Goal: Leave review/rating: Share an evaluation or opinion about a product, service, or content

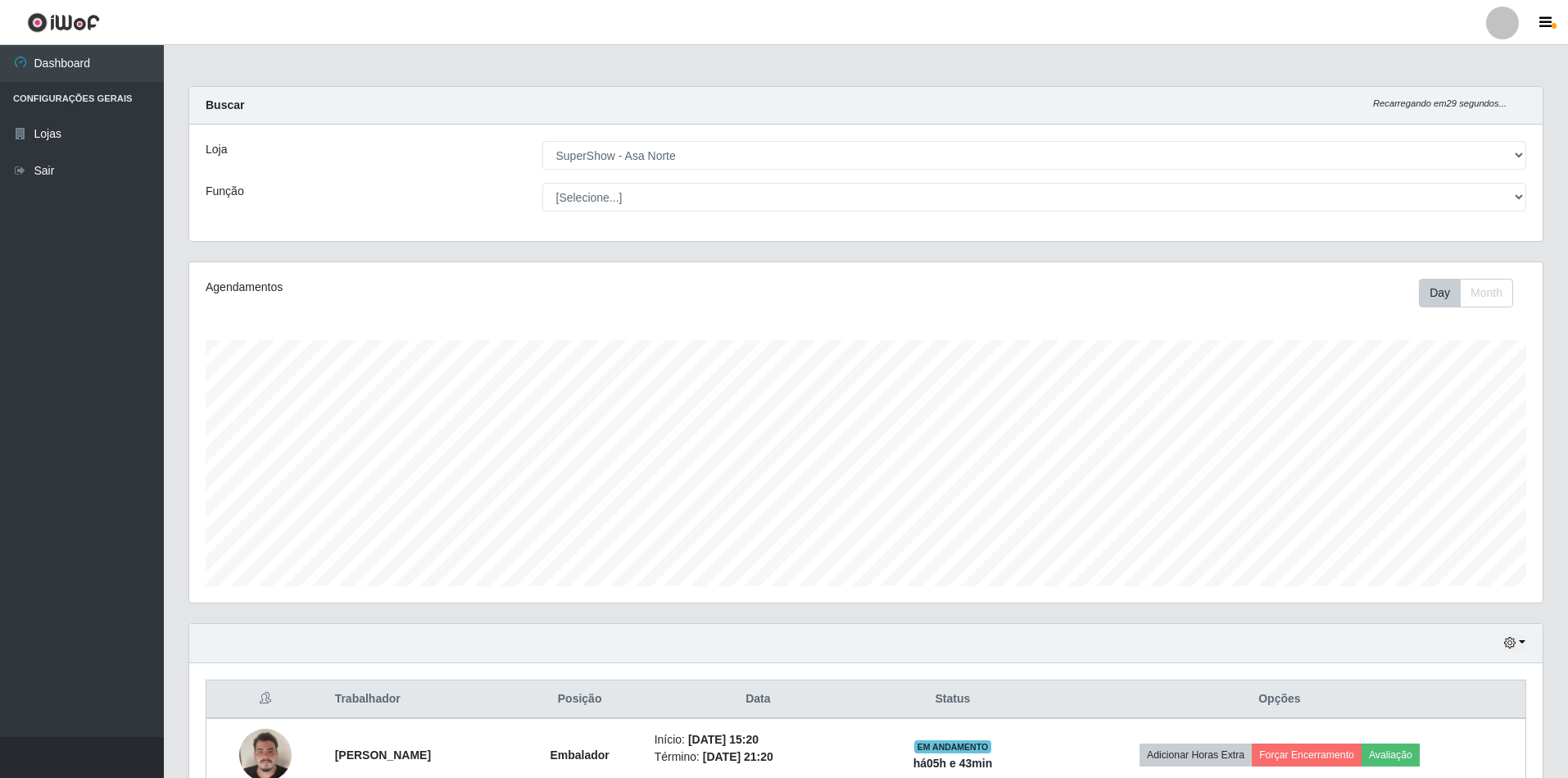
select select "71"
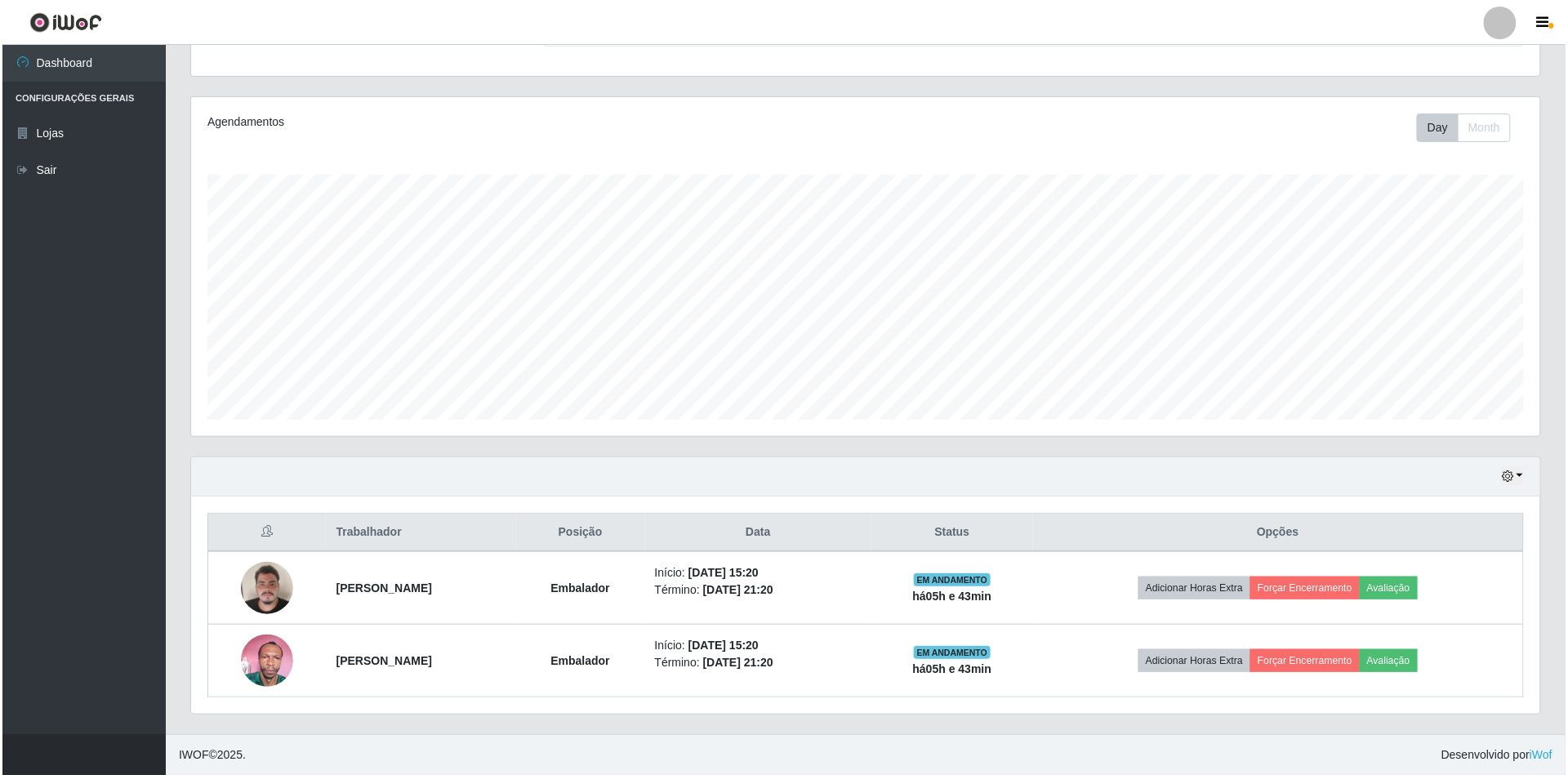
scroll to position [340, 1349]
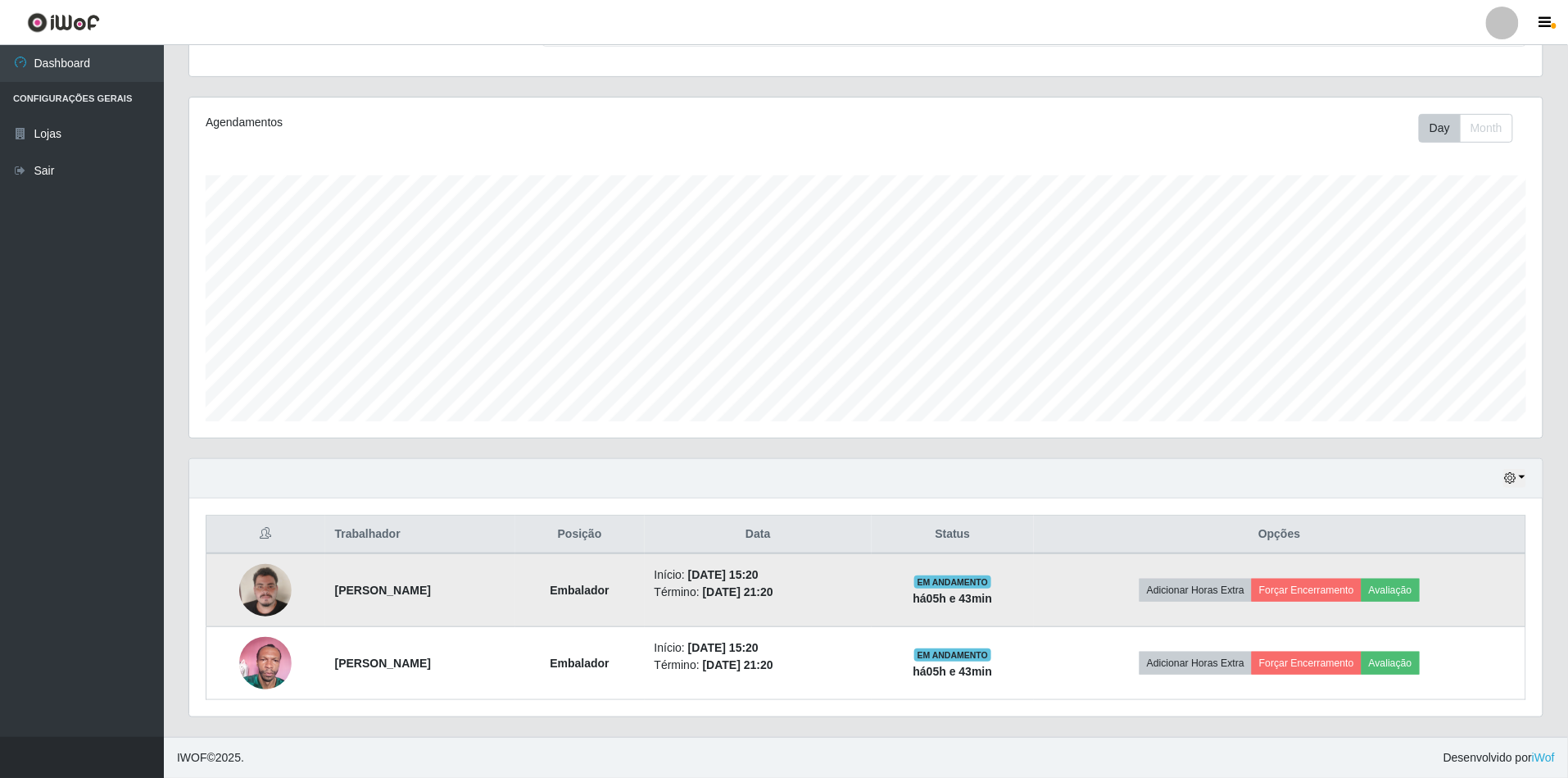
click at [269, 586] on img at bounding box center [265, 589] width 52 height 70
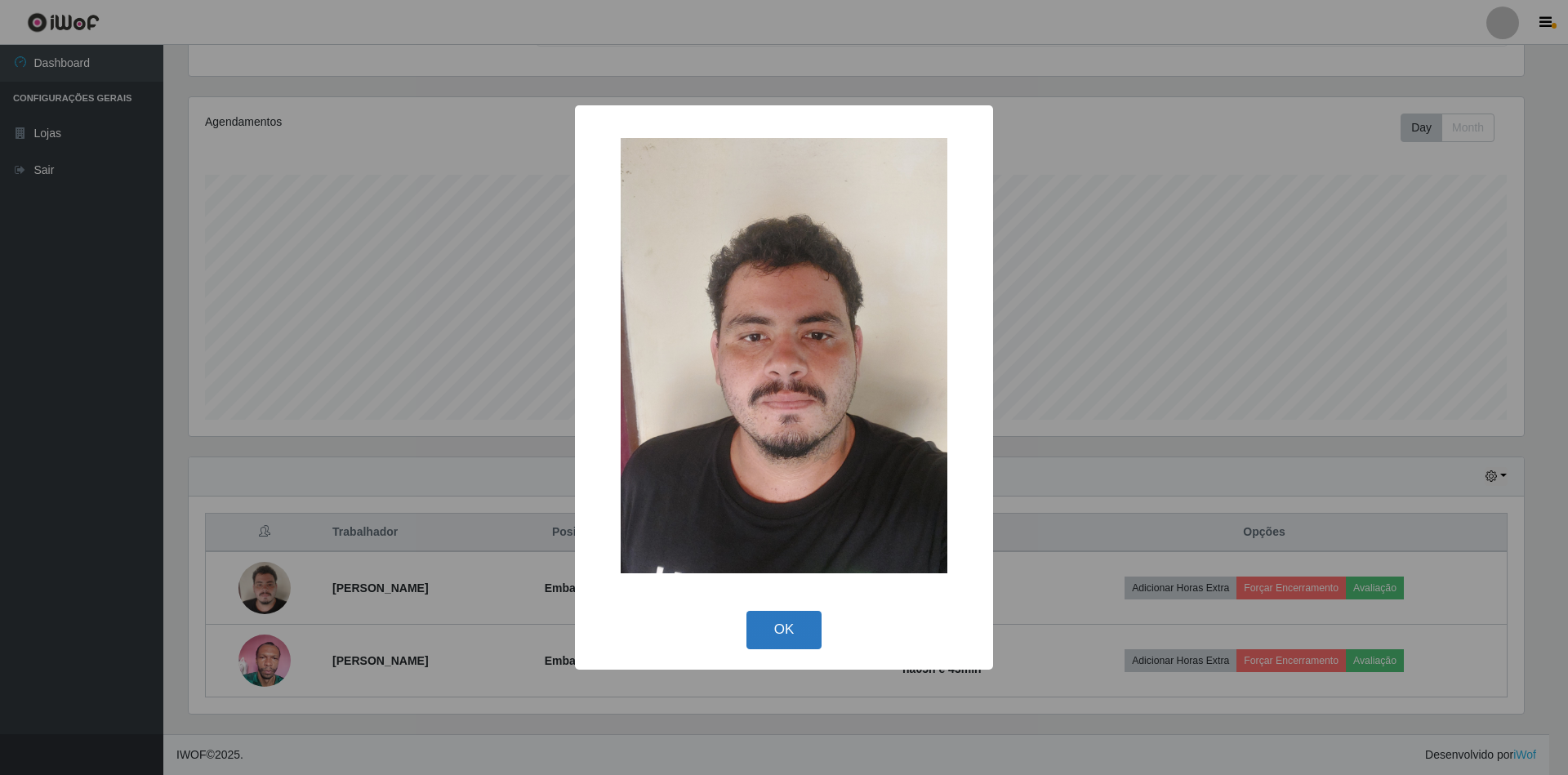
click at [787, 615] on button "OK" at bounding box center [784, 630] width 76 height 39
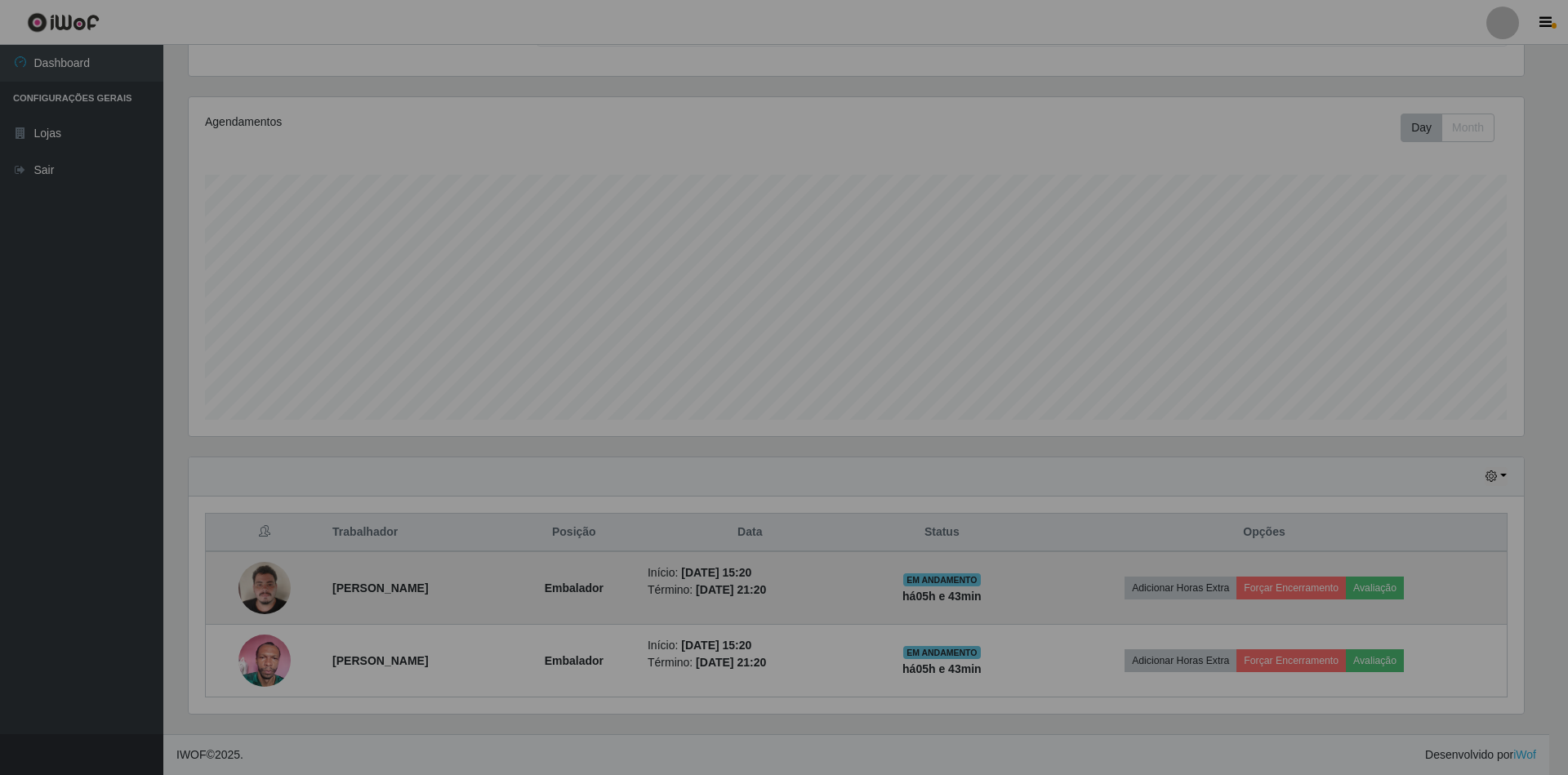
scroll to position [340, 1349]
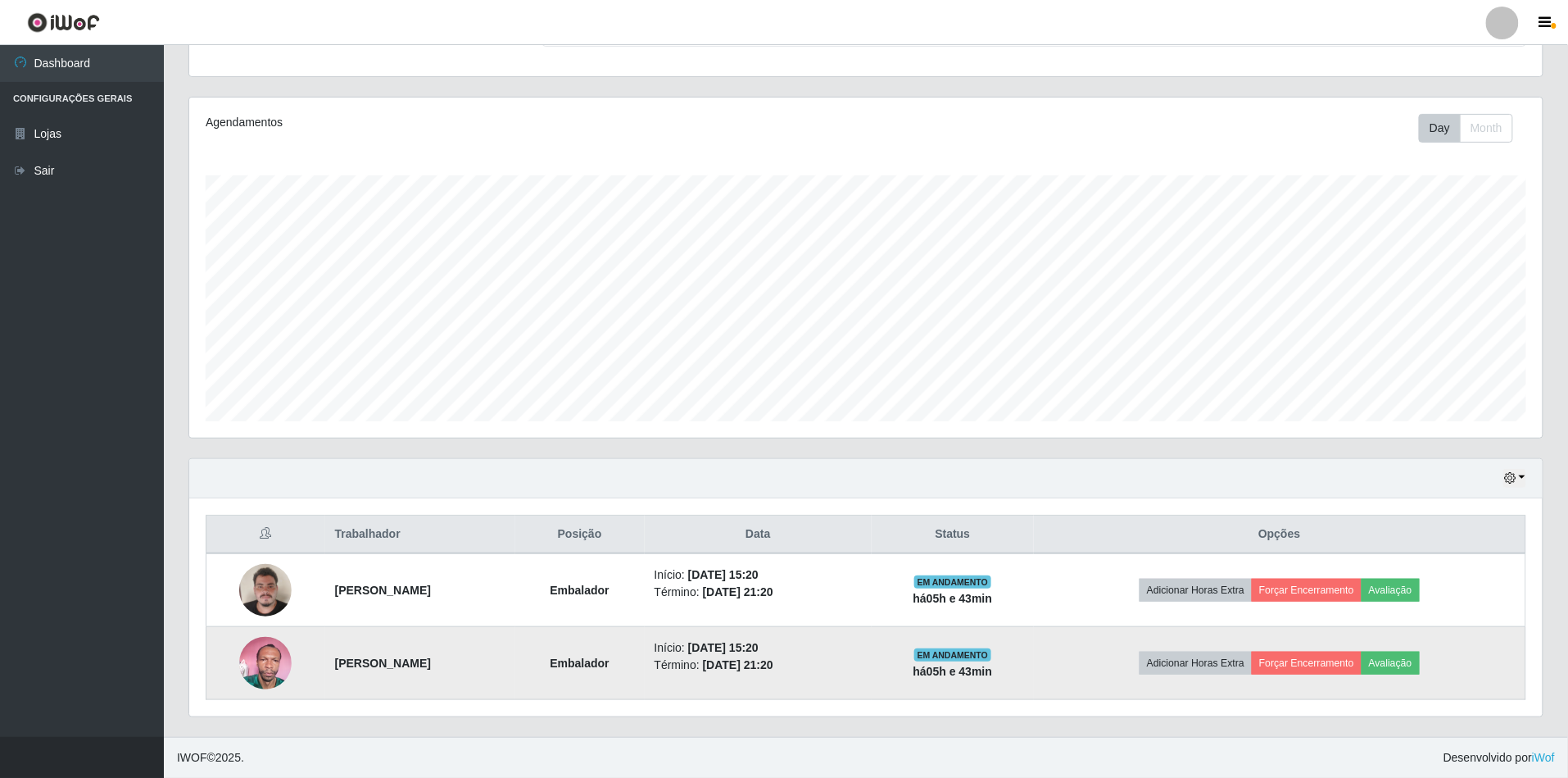
click at [269, 668] on img at bounding box center [265, 662] width 52 height 70
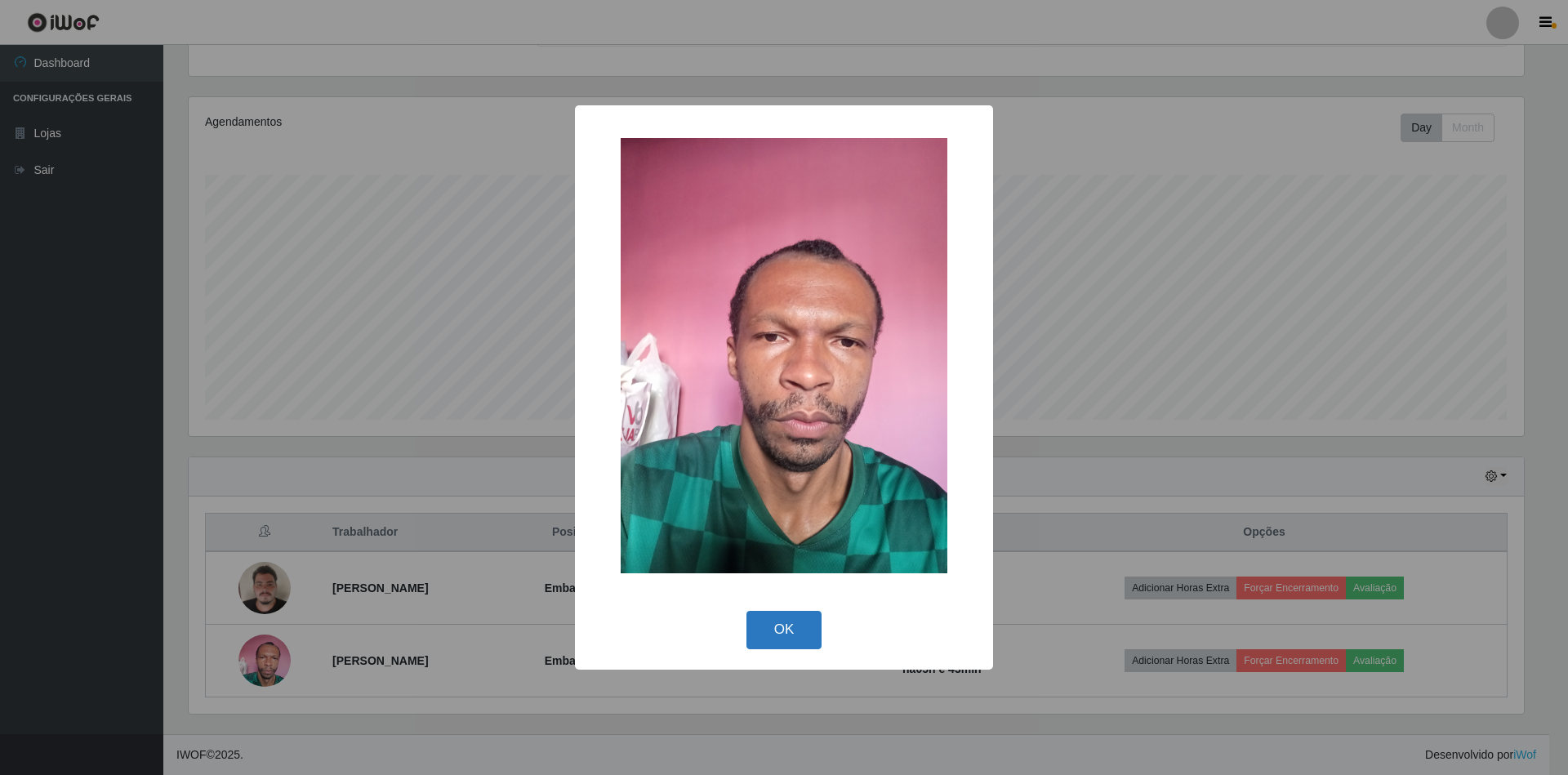
click at [777, 621] on button "OK" at bounding box center [784, 630] width 76 height 39
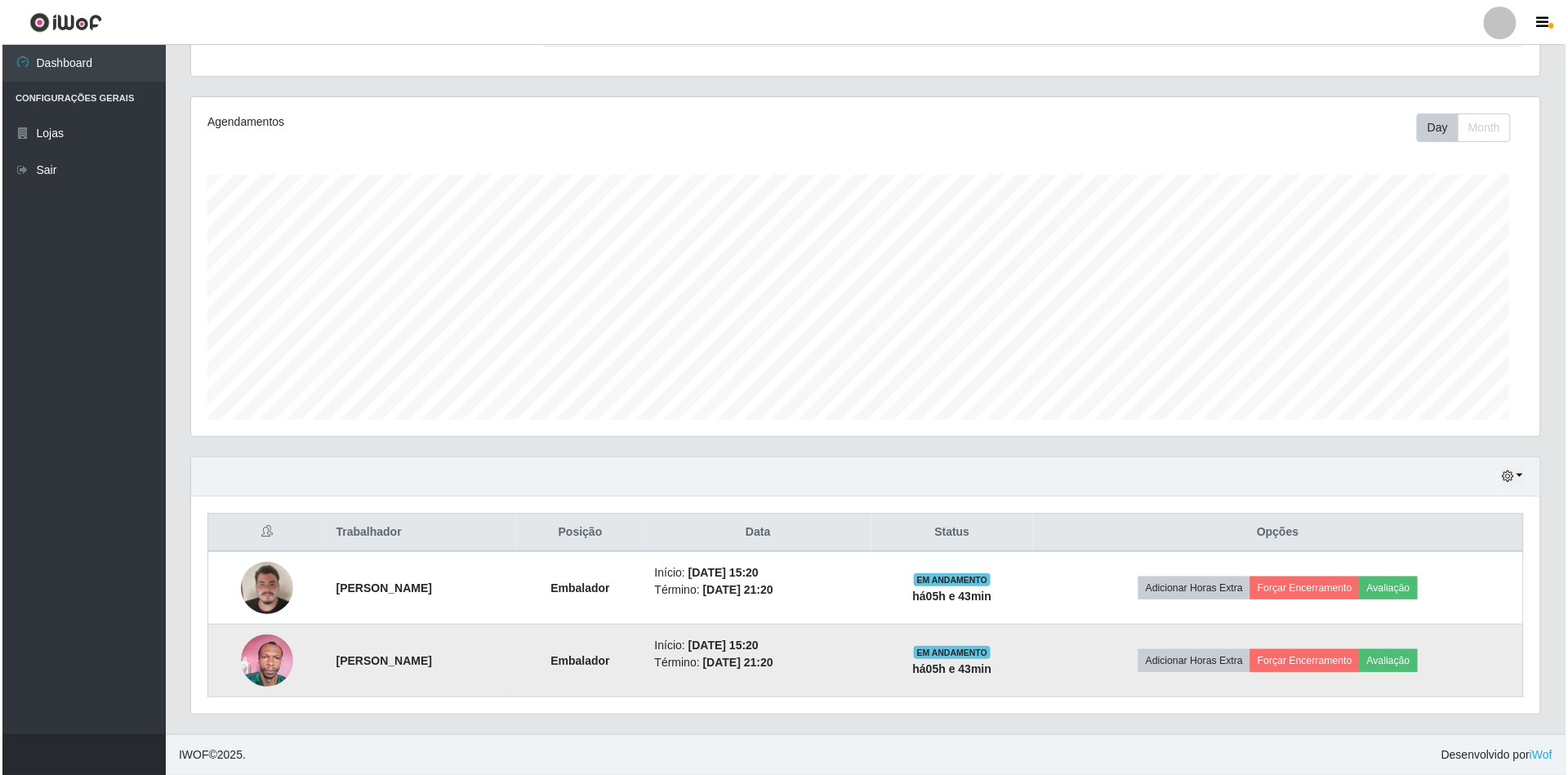
scroll to position [340, 1349]
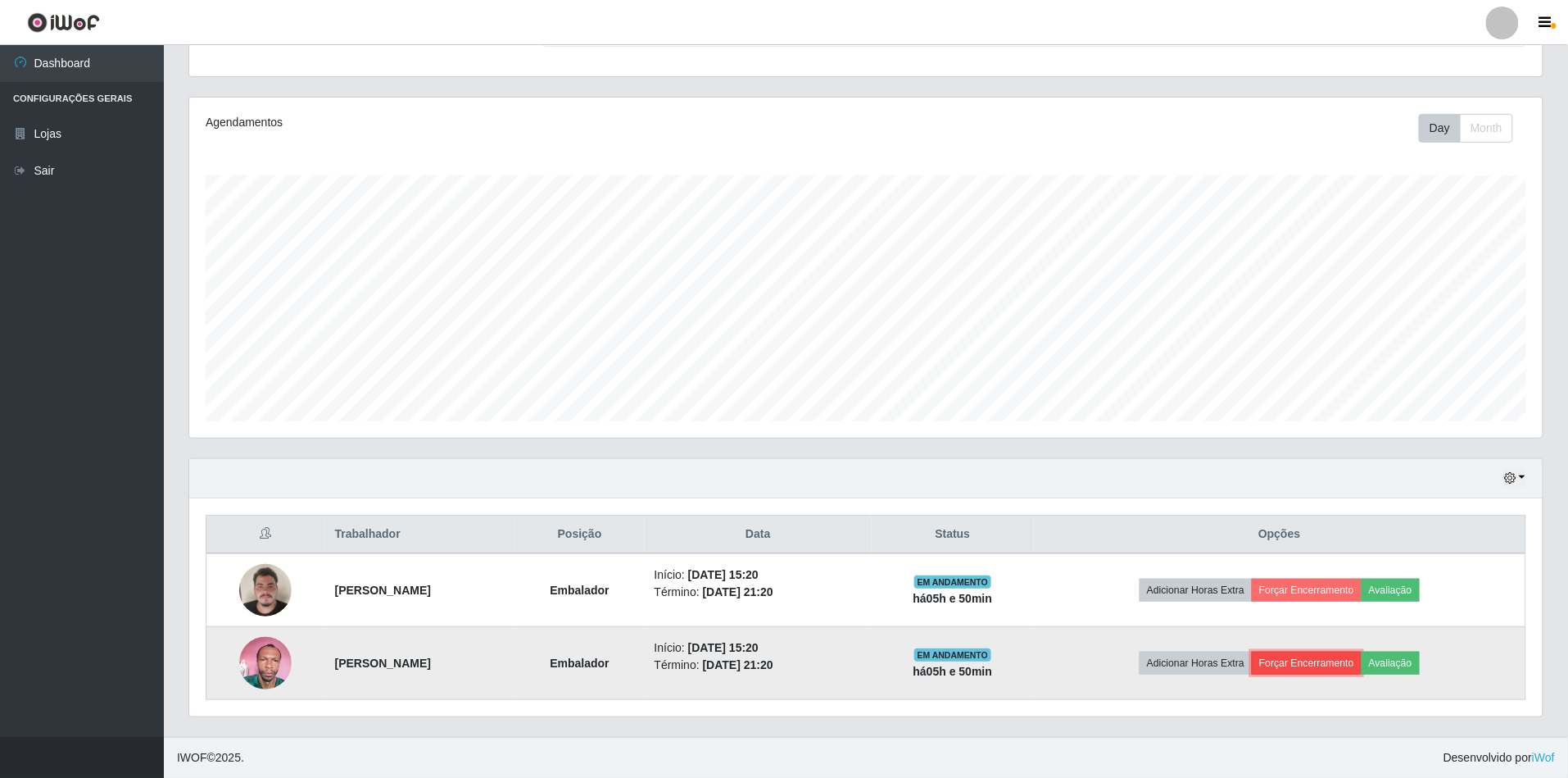
click at [1353, 662] on button "Forçar Encerramento" at bounding box center [1307, 663] width 109 height 23
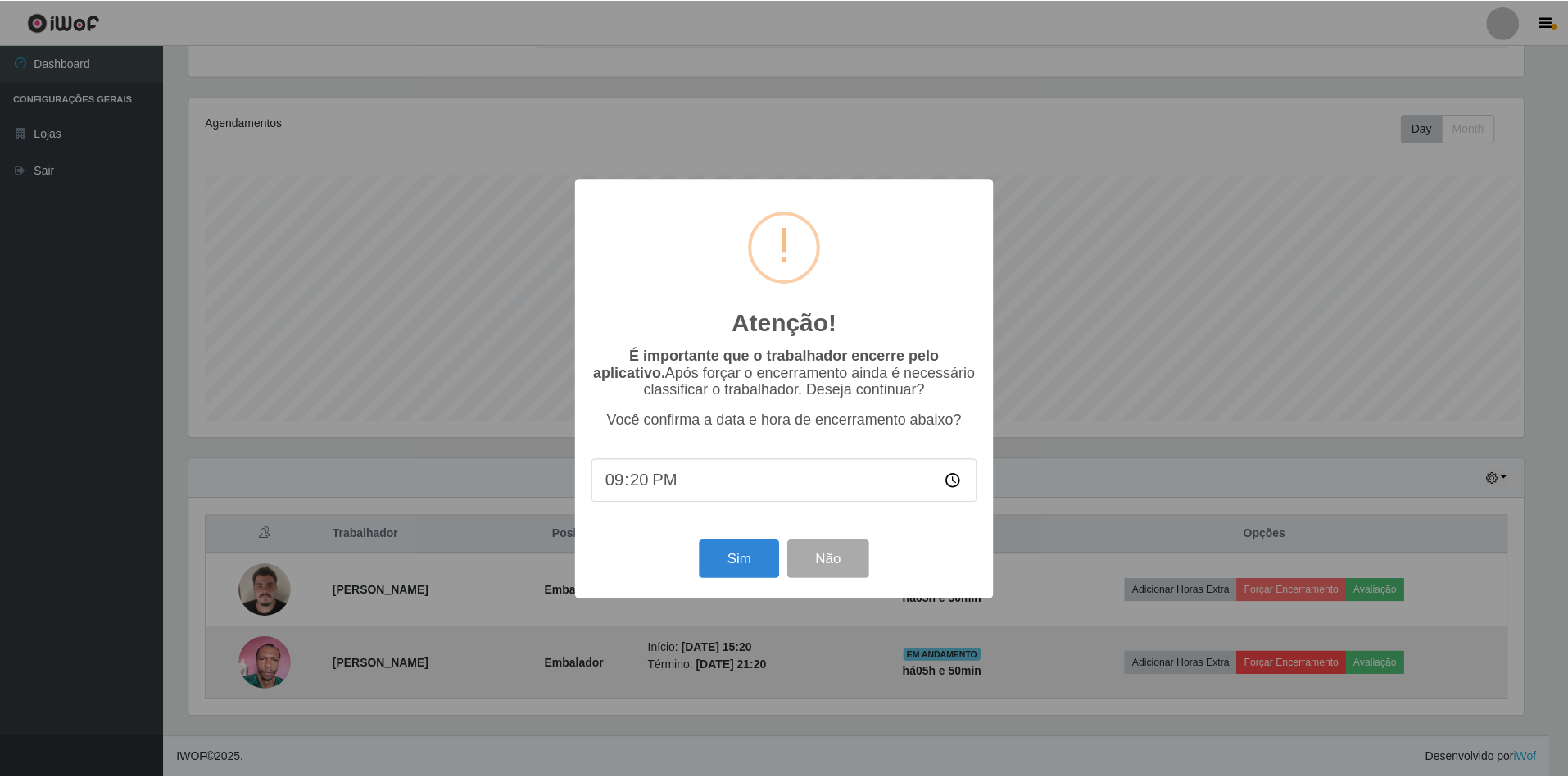
scroll to position [341, 1338]
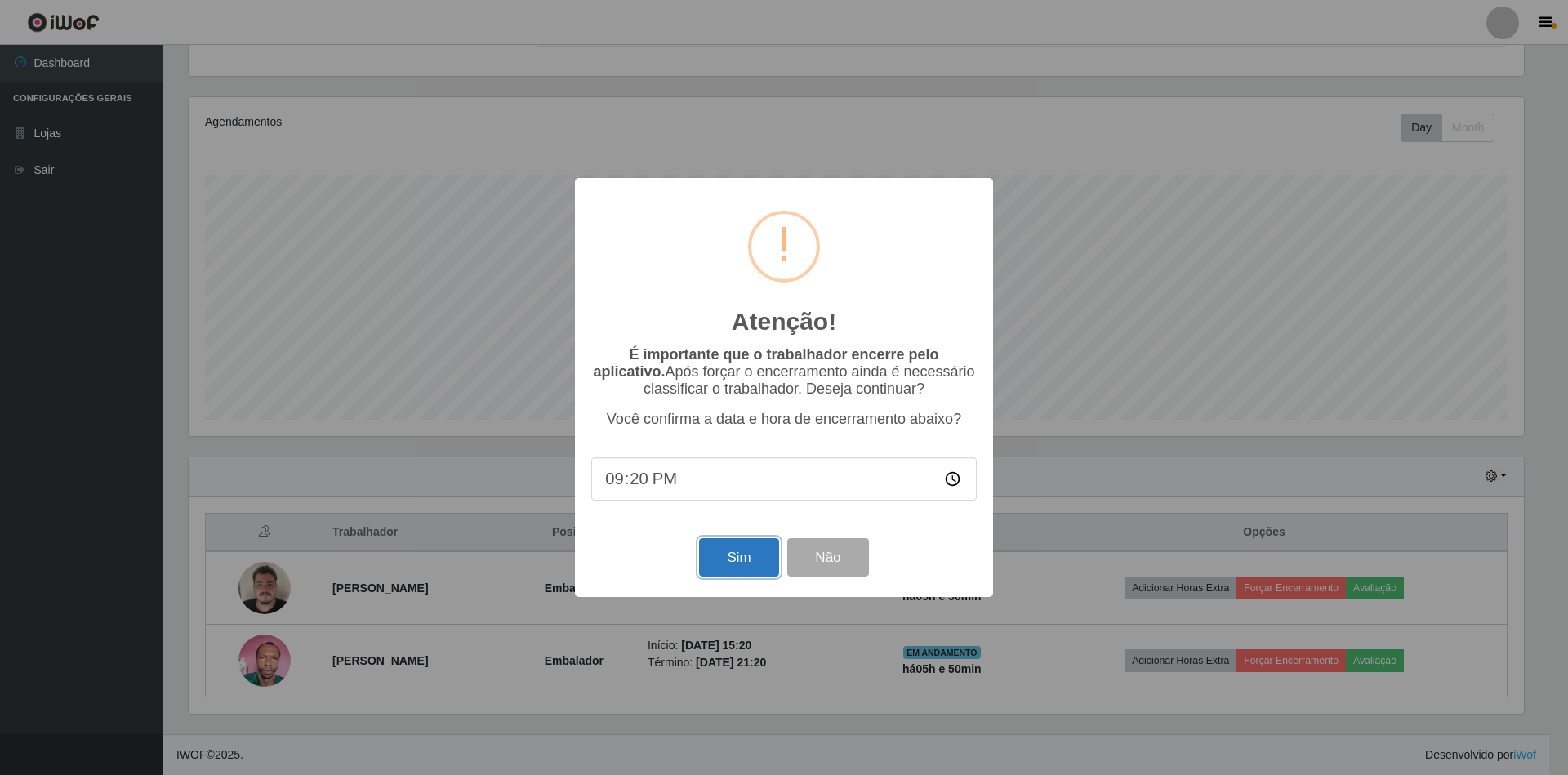
click at [719, 557] on button "Sim" at bounding box center [738, 557] width 79 height 39
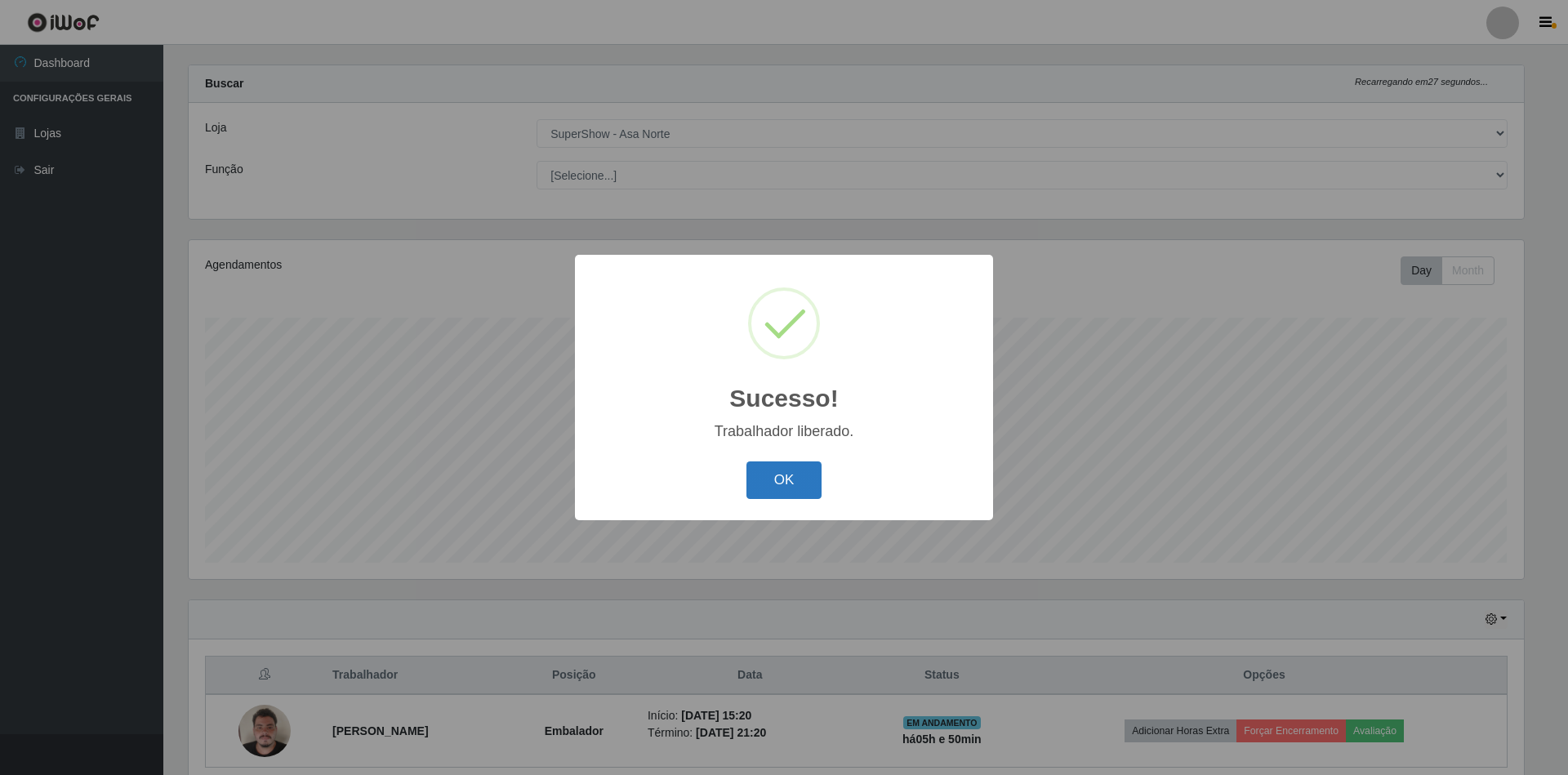
click at [794, 485] on button "OK" at bounding box center [784, 480] width 76 height 39
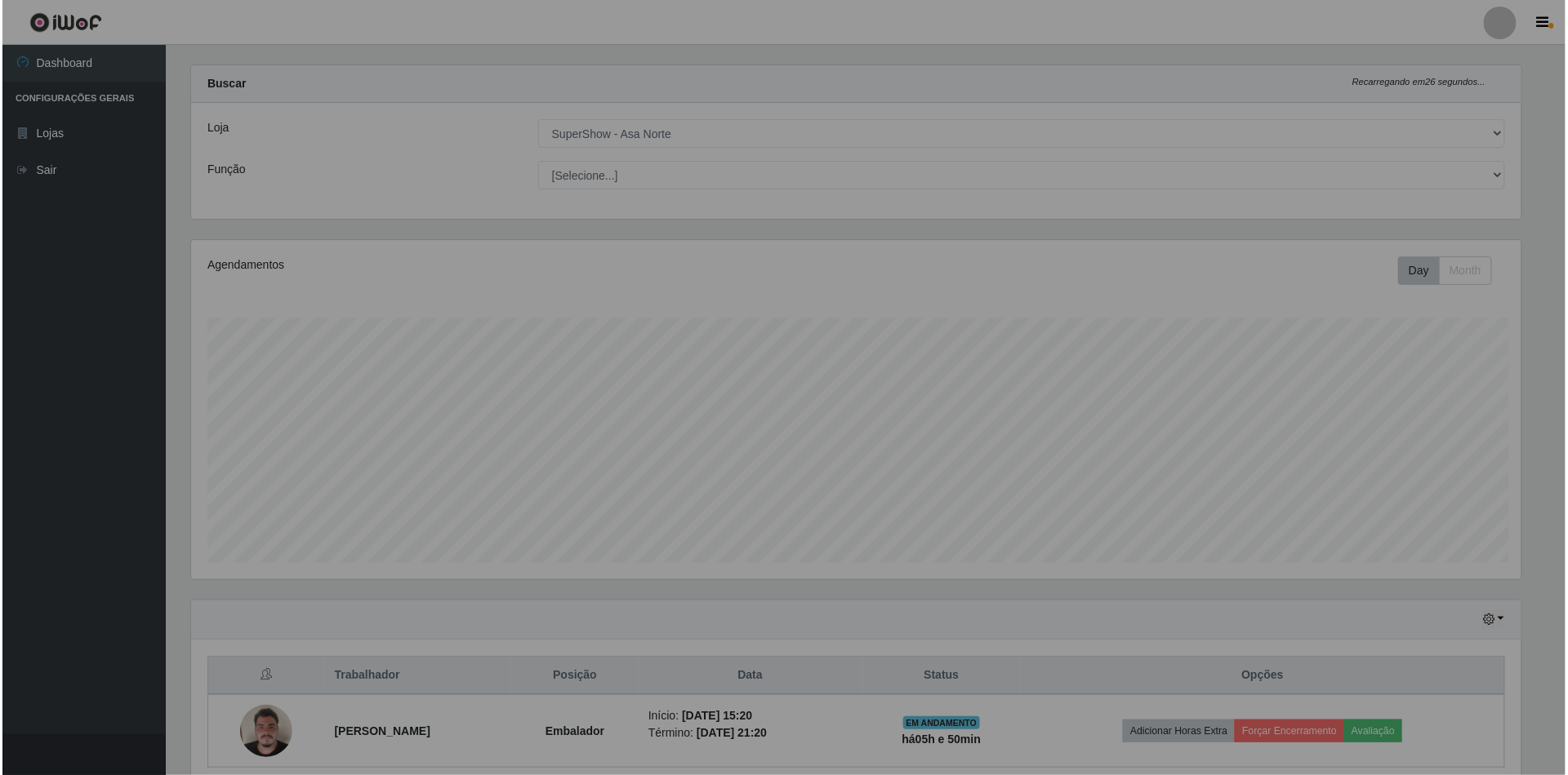
scroll to position [340, 1349]
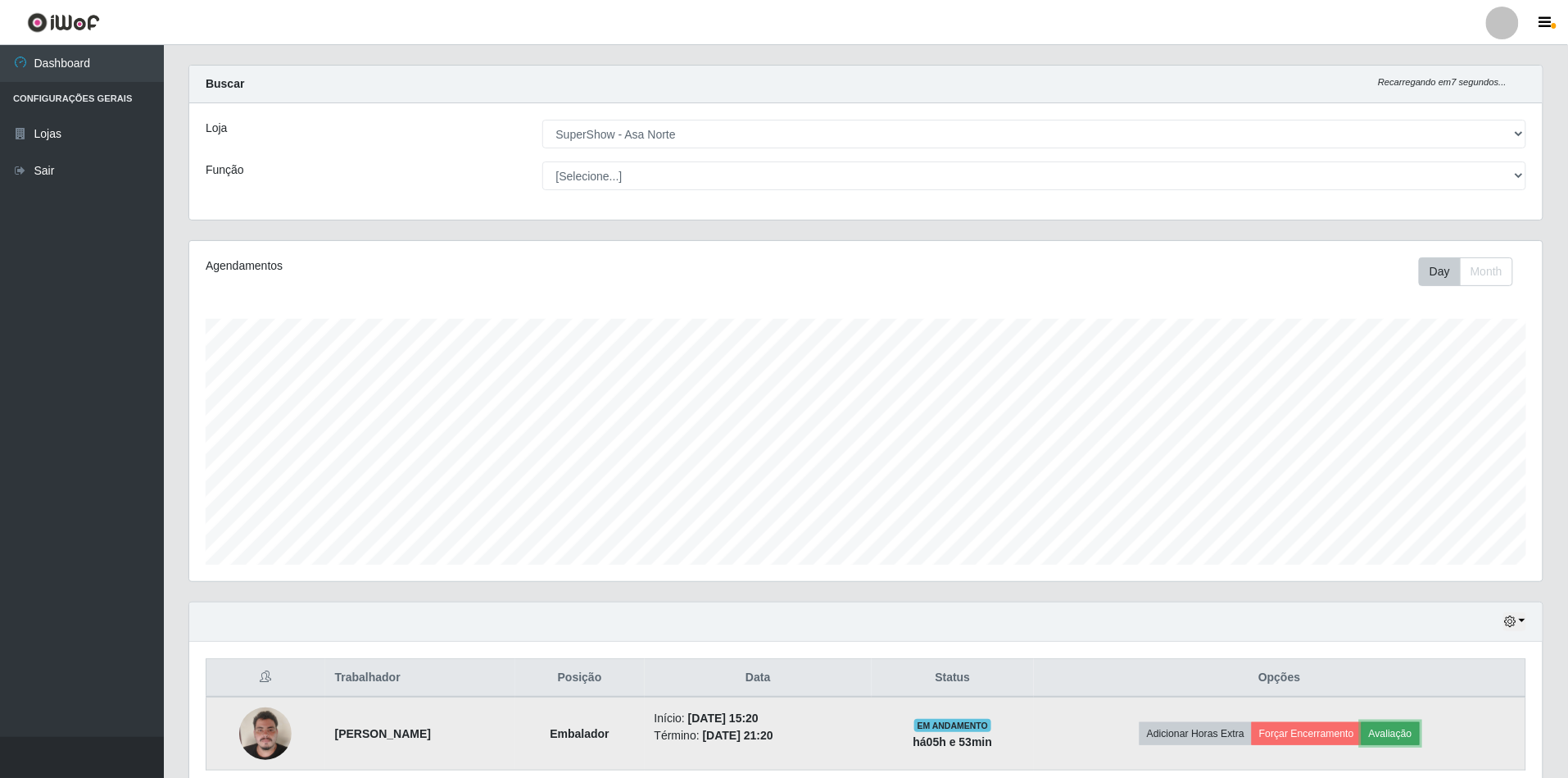
click at [1407, 733] on button "Avaliação" at bounding box center [1391, 733] width 58 height 23
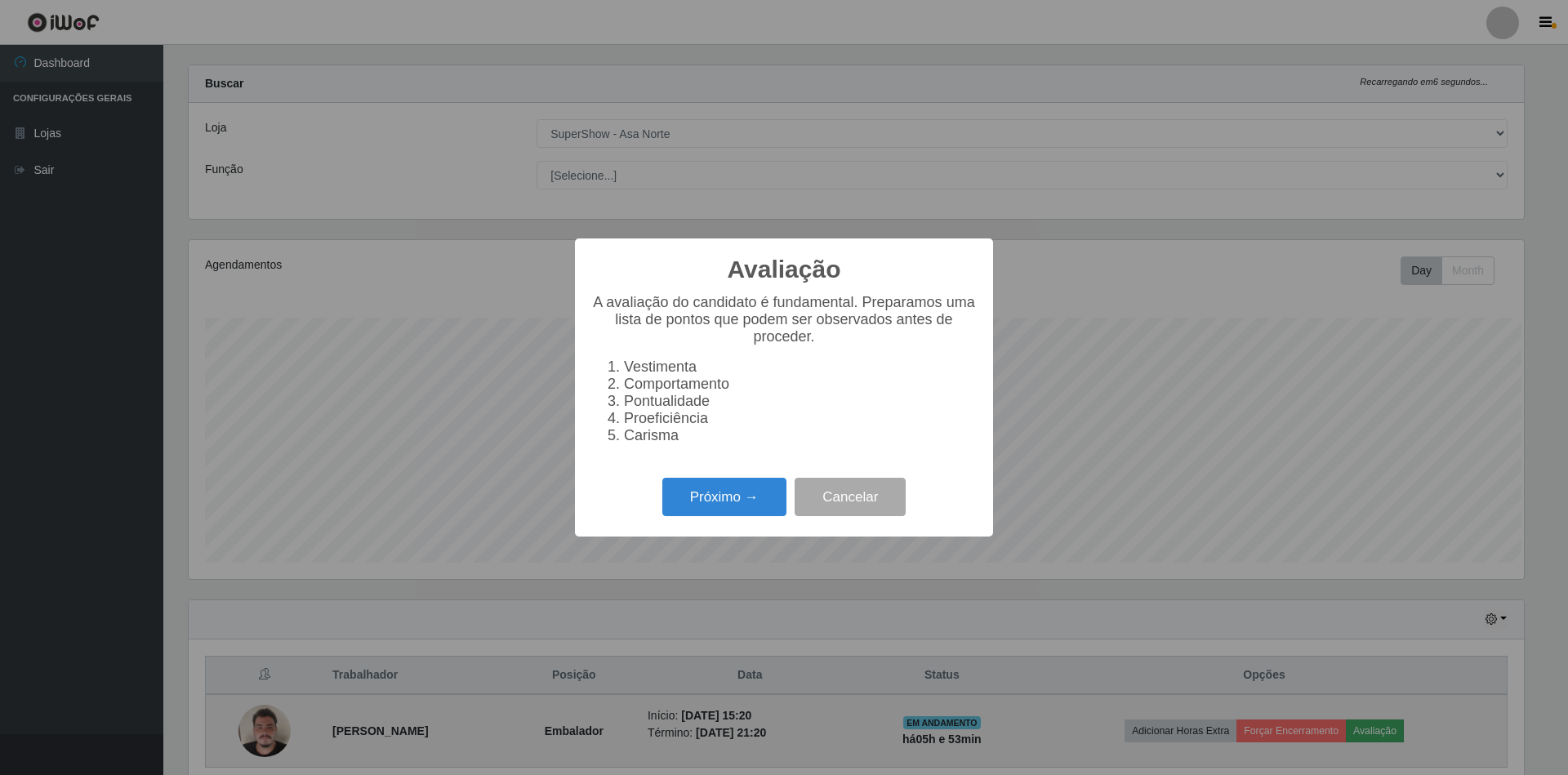
scroll to position [340, 1334]
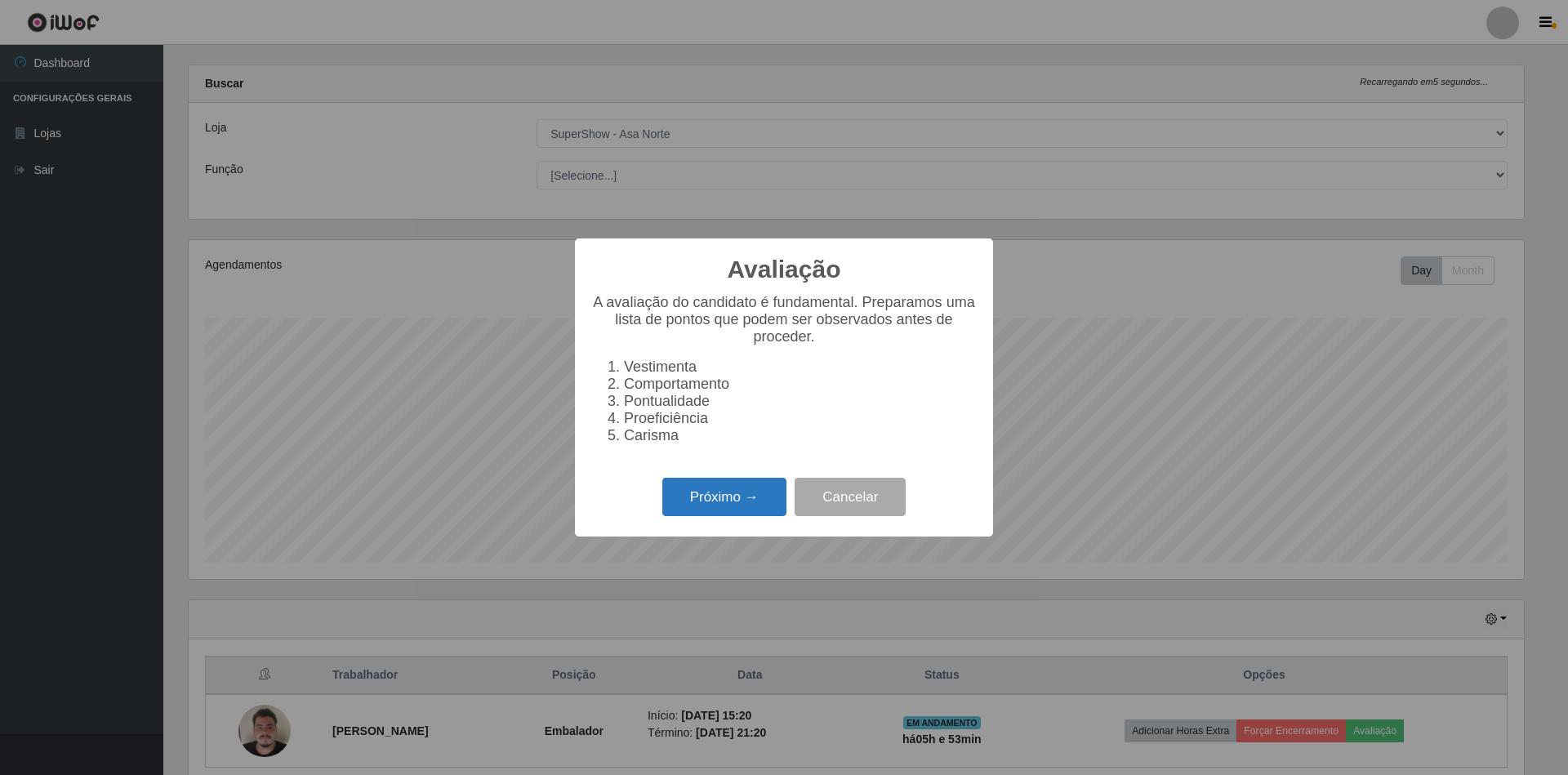
click at [722, 515] on button "Próximo →" at bounding box center [724, 497] width 124 height 39
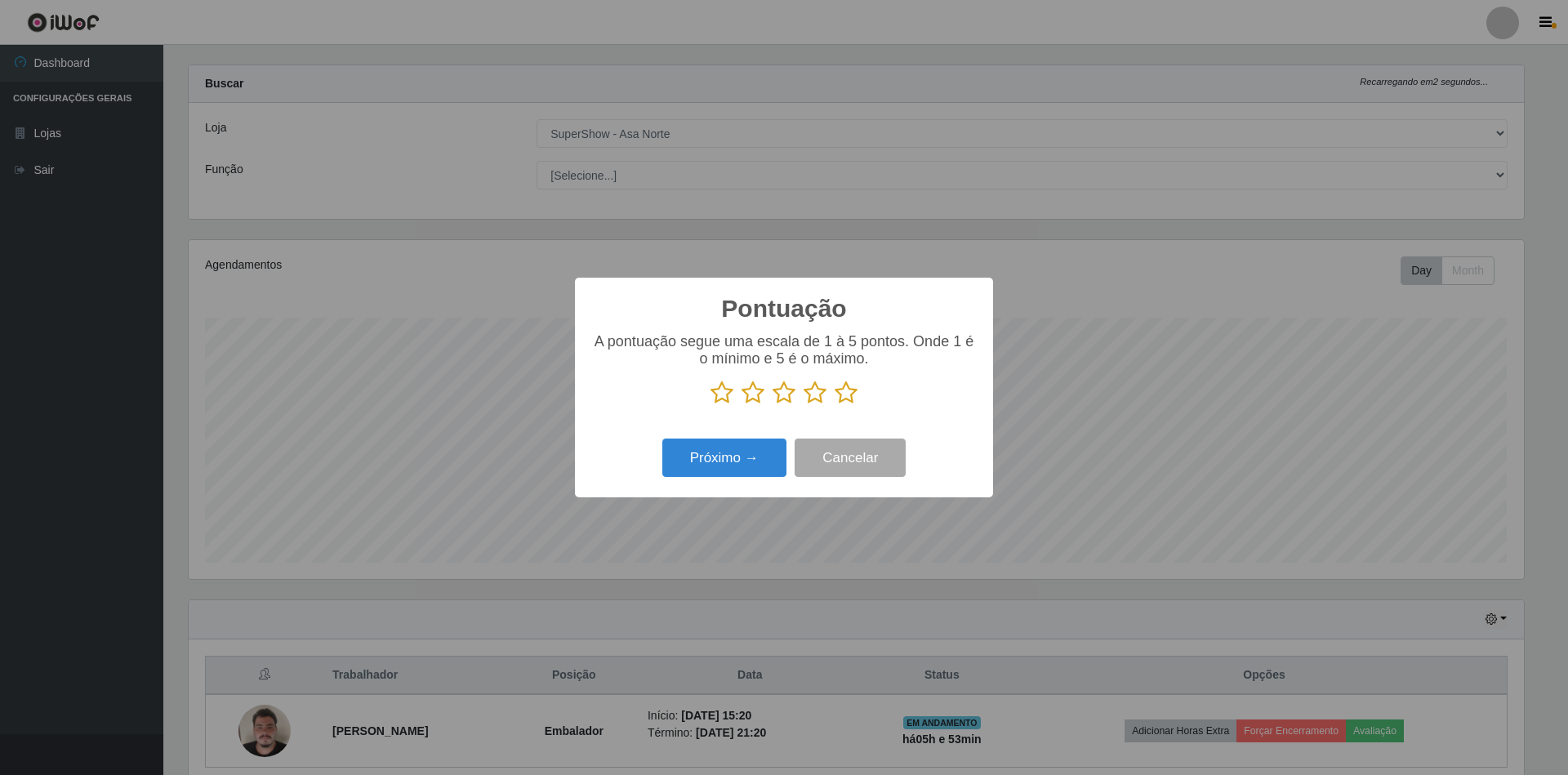
click at [847, 395] on icon at bounding box center [846, 392] width 23 height 25
click at [834, 405] on input "radio" at bounding box center [834, 405] width 0 height 0
click at [717, 465] on button "Próximo →" at bounding box center [724, 457] width 124 height 39
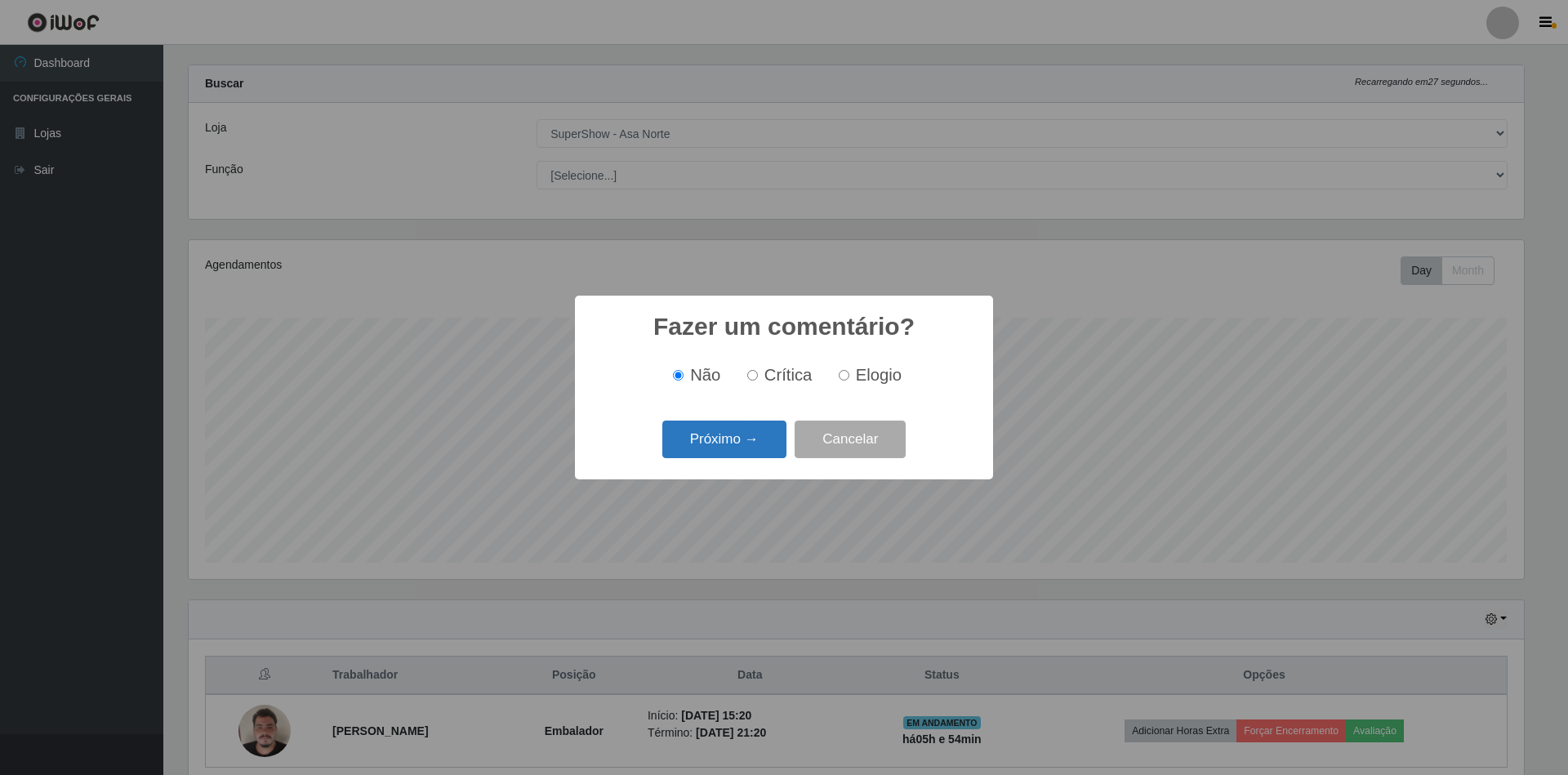
click at [733, 425] on button "Próximo →" at bounding box center [724, 440] width 124 height 39
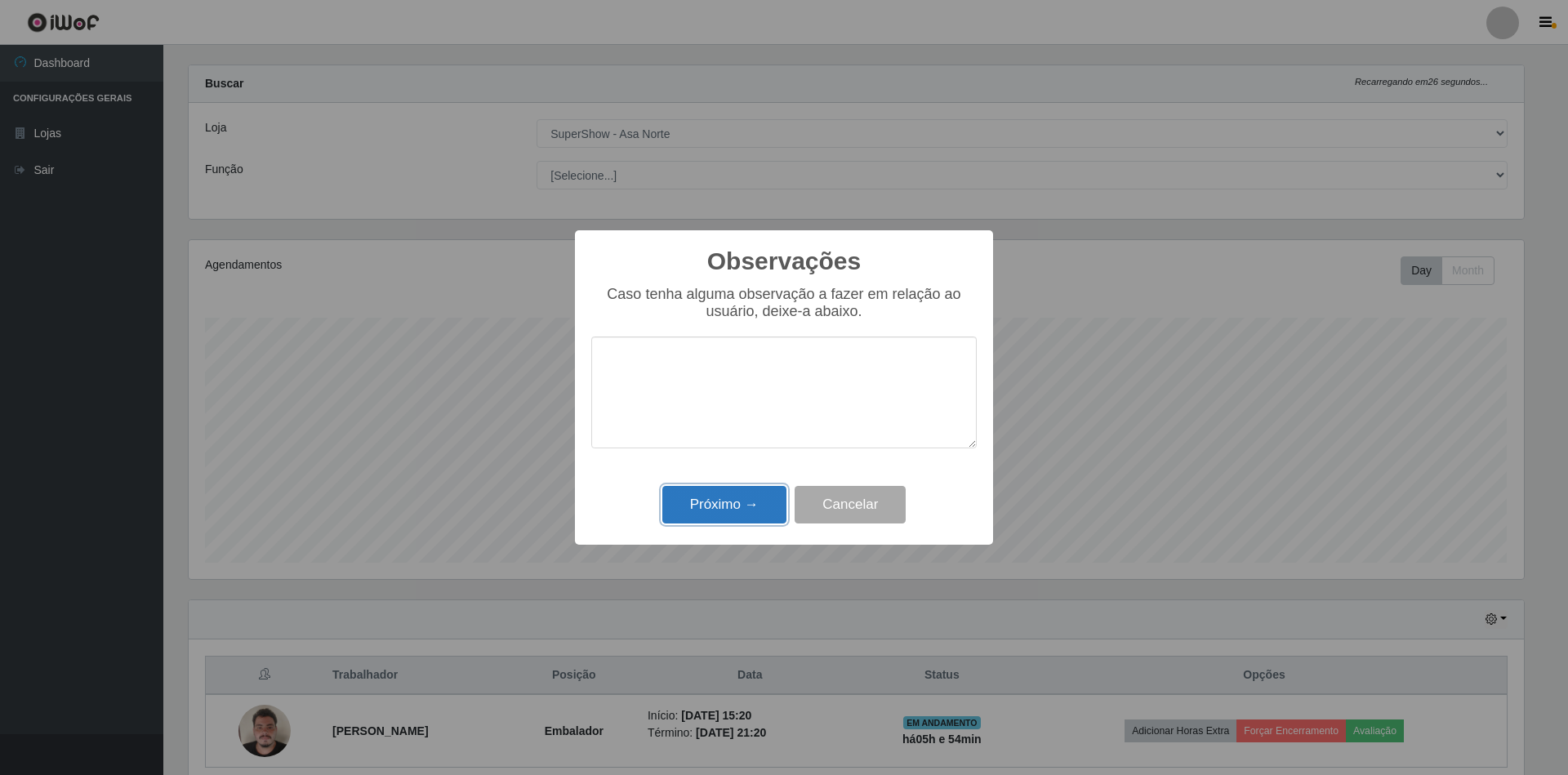
click at [712, 509] on button "Próximo →" at bounding box center [724, 505] width 124 height 39
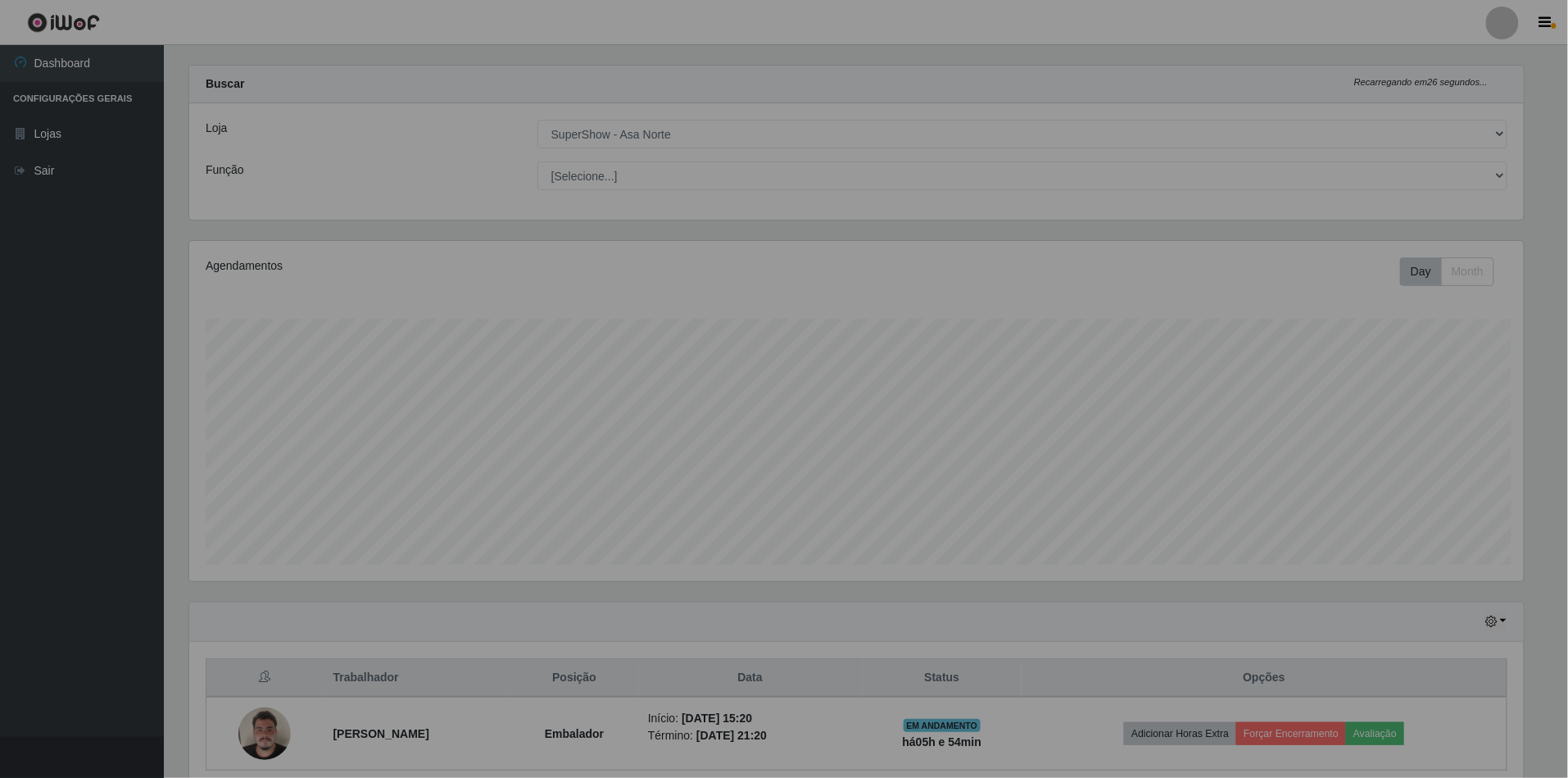
scroll to position [341, 1353]
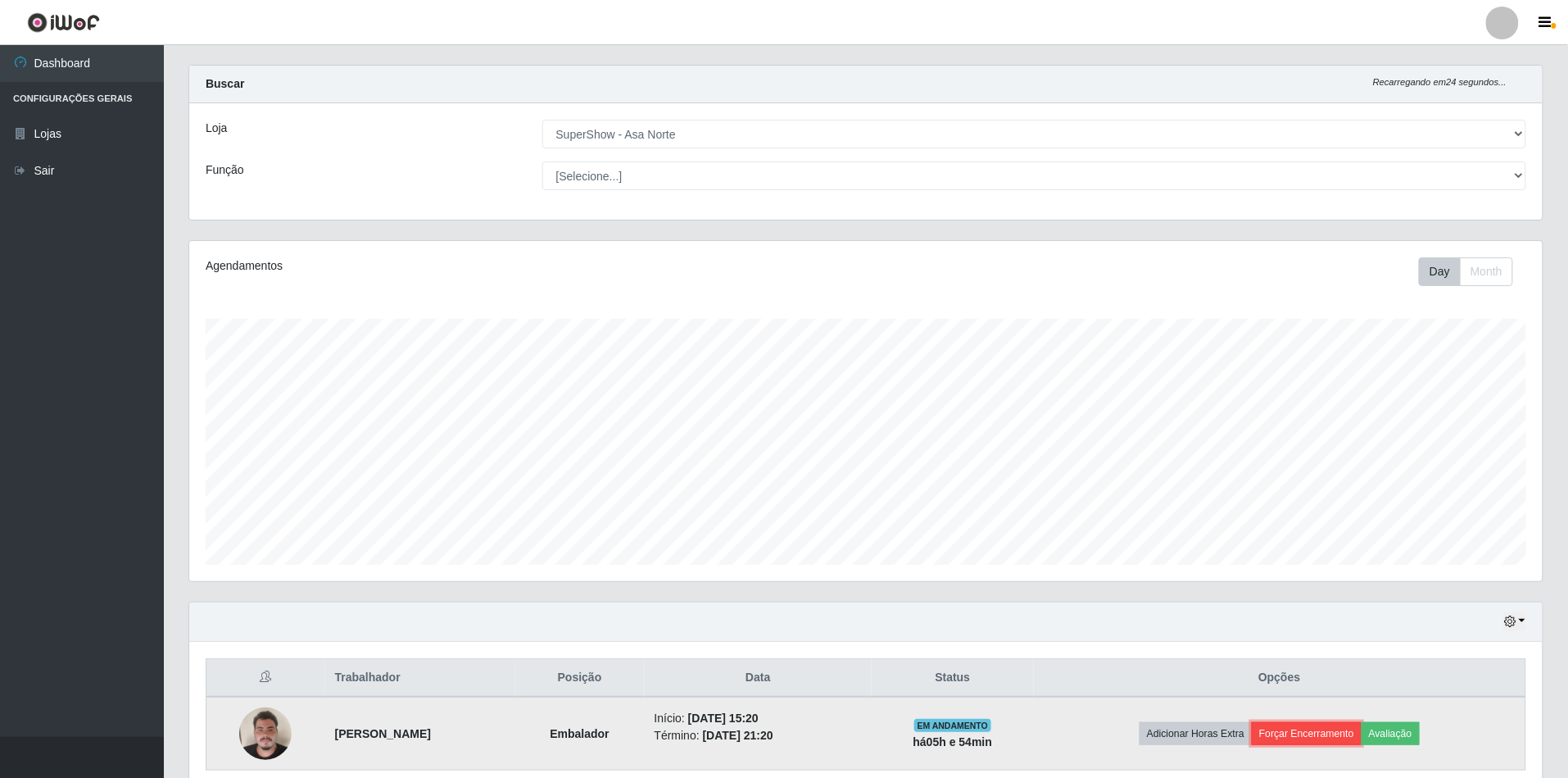
click at [1324, 732] on button "Forçar Encerramento" at bounding box center [1307, 733] width 109 height 23
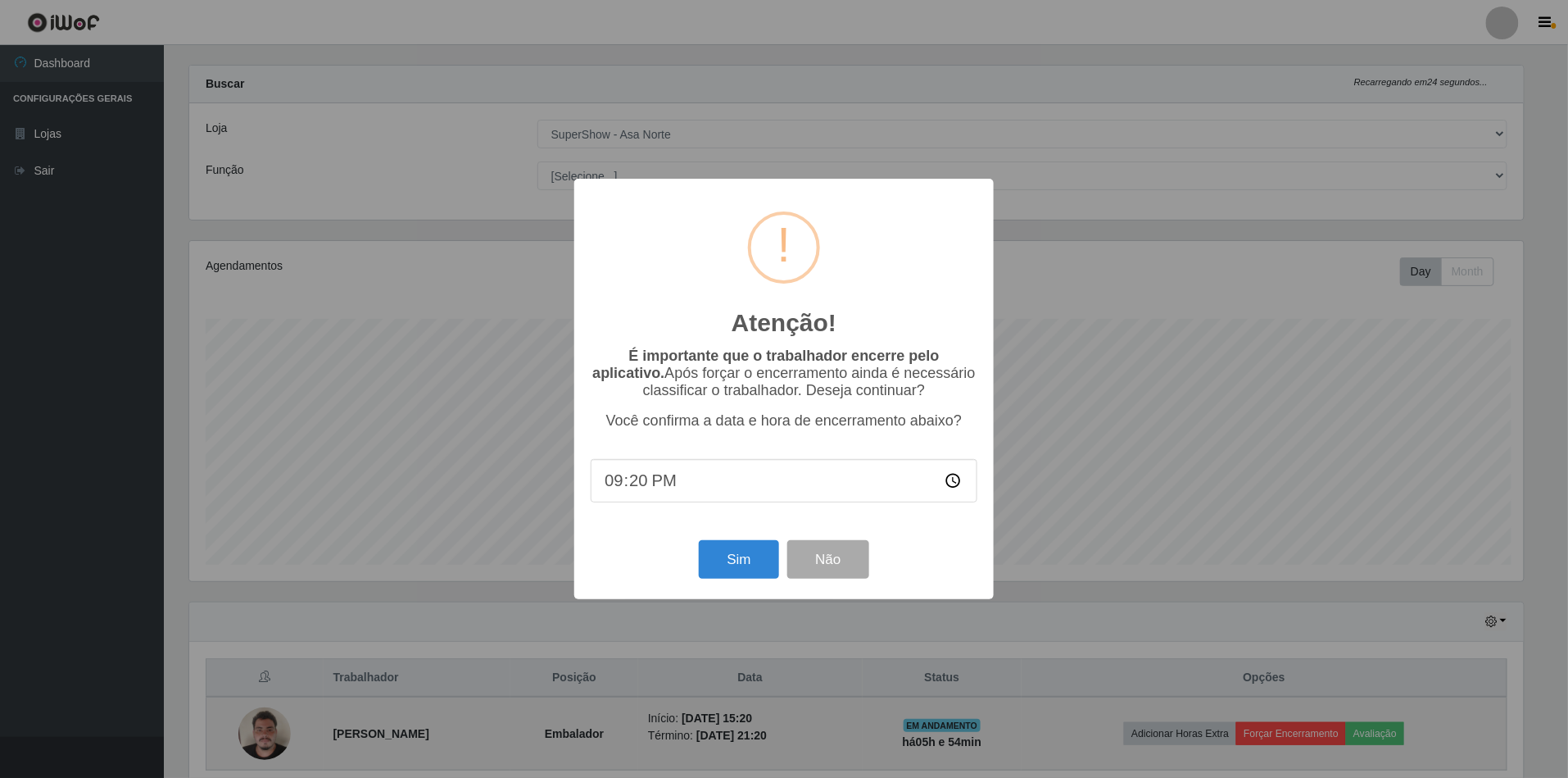
scroll to position [341, 1338]
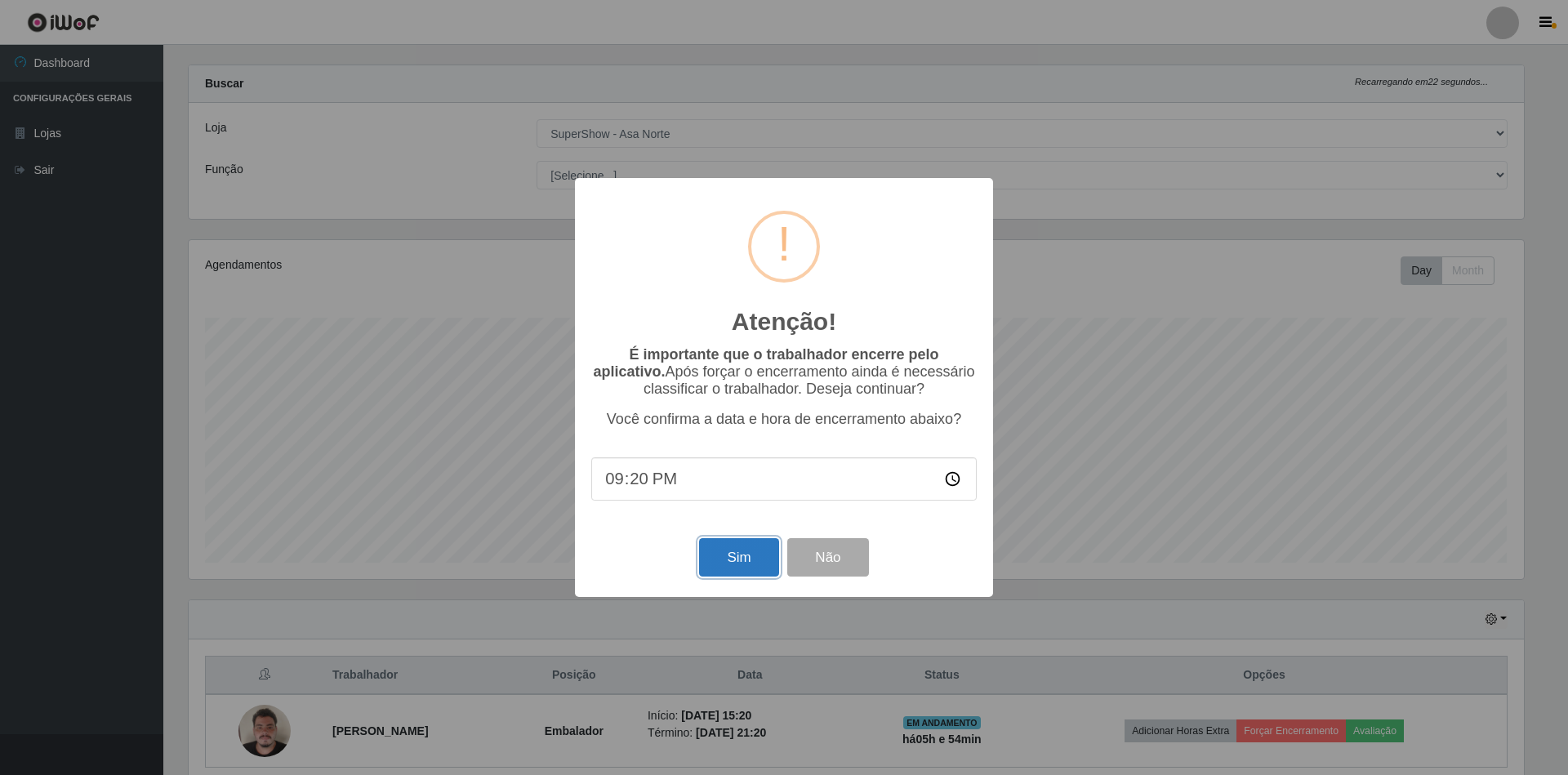
click at [715, 557] on button "Sim" at bounding box center [738, 557] width 79 height 39
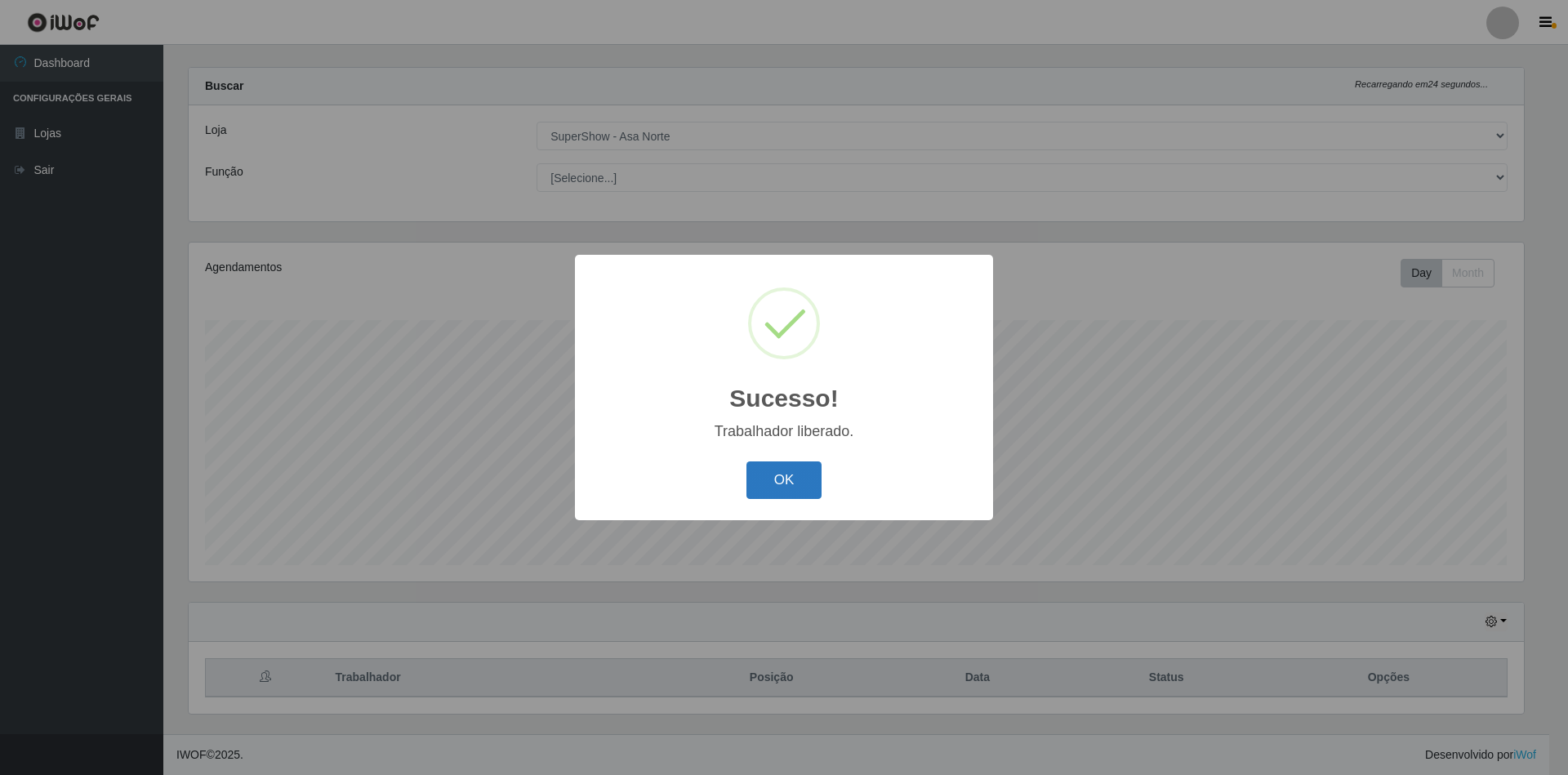
click at [791, 493] on button "OK" at bounding box center [784, 480] width 76 height 39
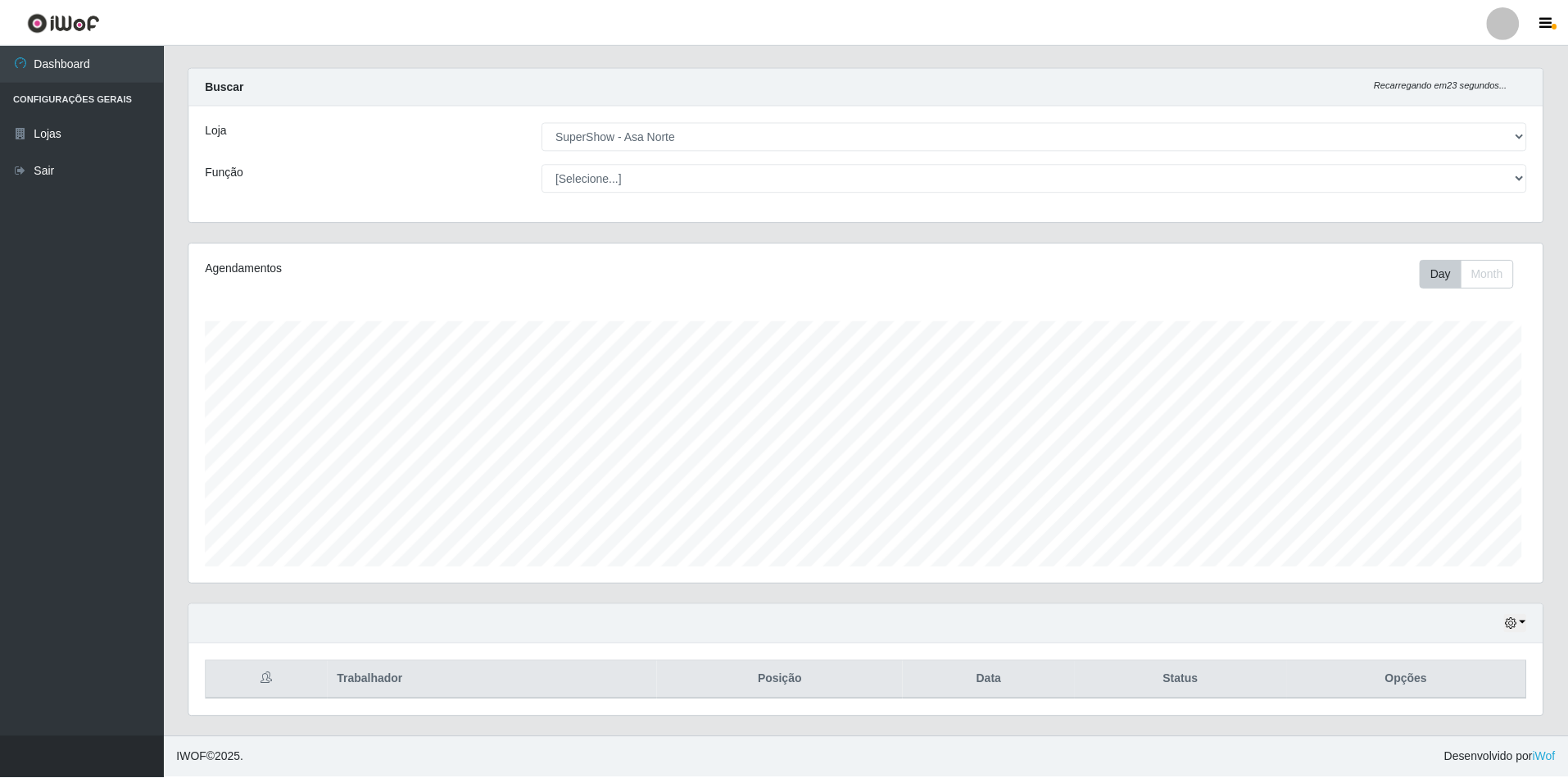
scroll to position [341, 1353]
